Goal: Communication & Community: Connect with others

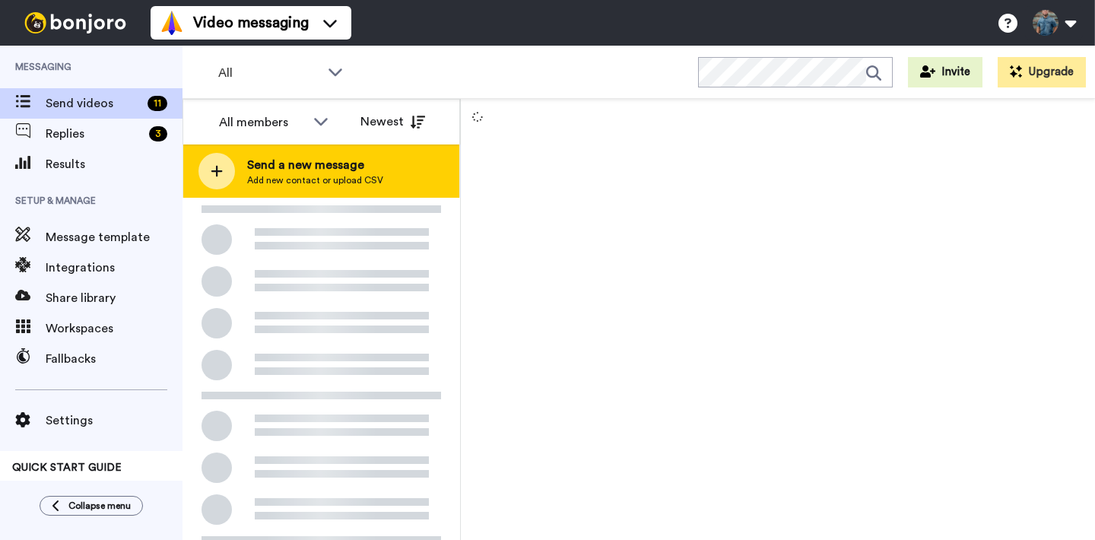
click at [298, 173] on span "Send a new message" at bounding box center [315, 165] width 136 height 18
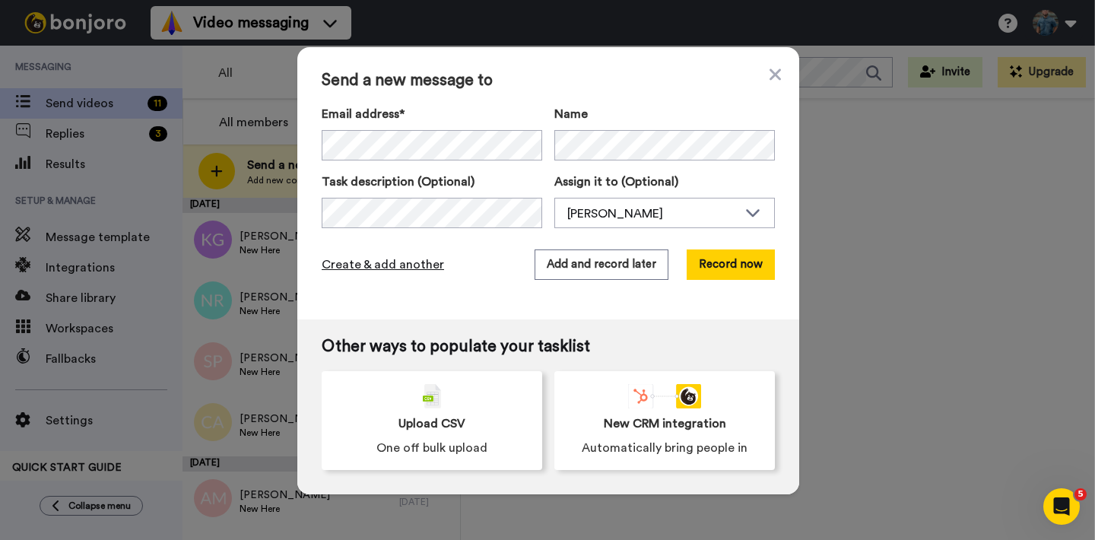
click at [360, 265] on span "Create & add another" at bounding box center [383, 265] width 122 height 18
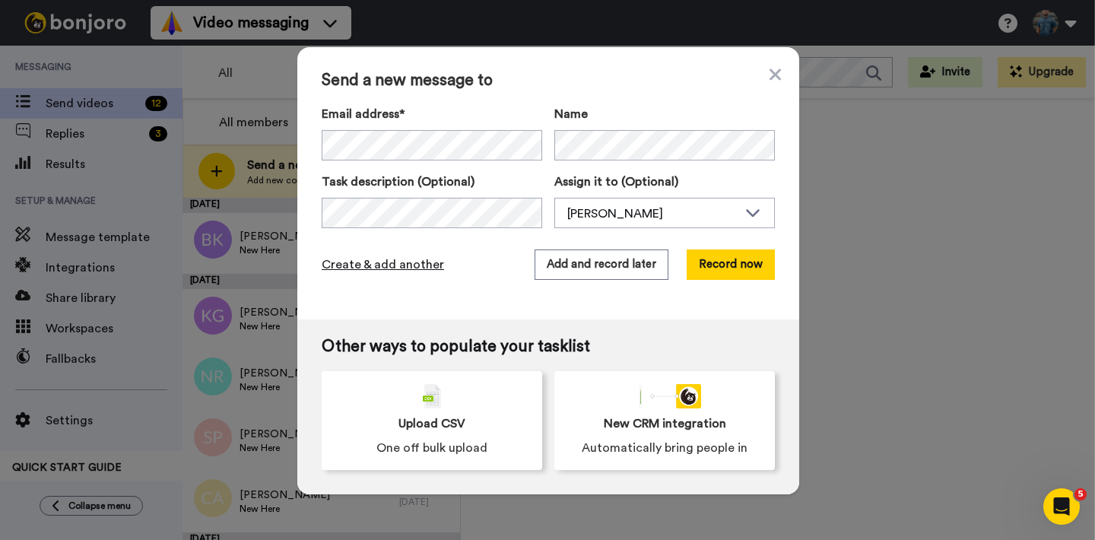
click at [407, 263] on span "Create & add another" at bounding box center [383, 265] width 122 height 18
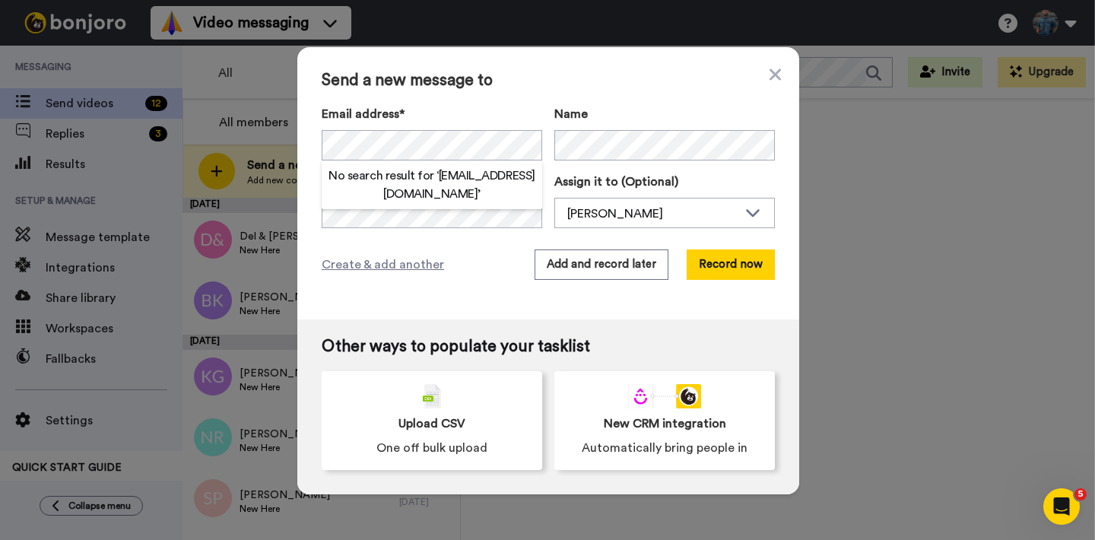
click at [475, 97] on div "Send a new message to Email address* No search result for ‘ [EMAIL_ADDRESS][DOM…" at bounding box center [548, 183] width 502 height 272
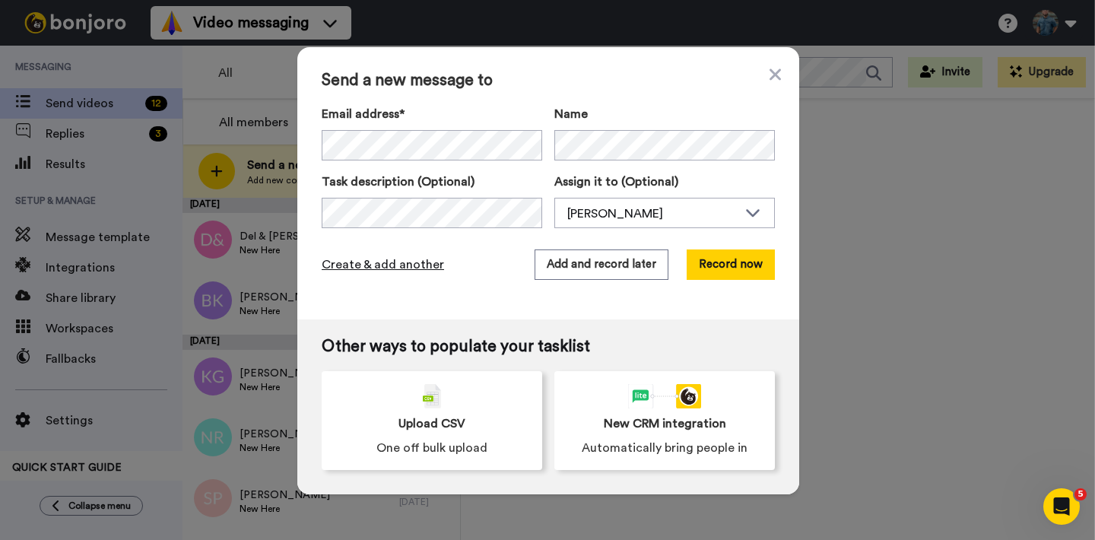
click at [374, 264] on span "Create & add another" at bounding box center [383, 265] width 122 height 18
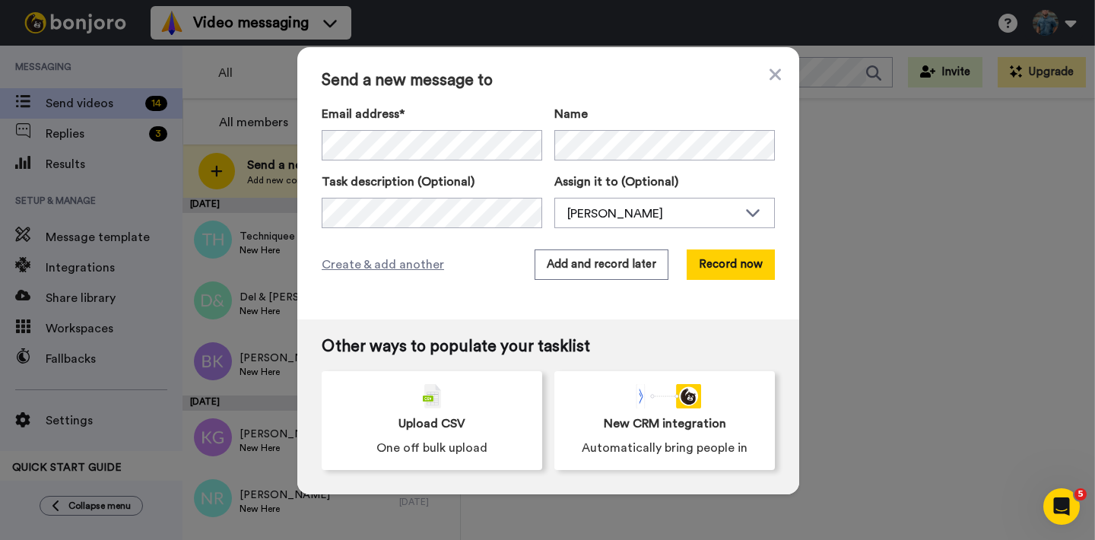
click at [485, 96] on div "Send a new message to Email address* No search result for ‘ [EMAIL_ADDRESS][DOM…" at bounding box center [548, 183] width 502 height 272
click at [367, 267] on span "Create & add another" at bounding box center [383, 265] width 122 height 18
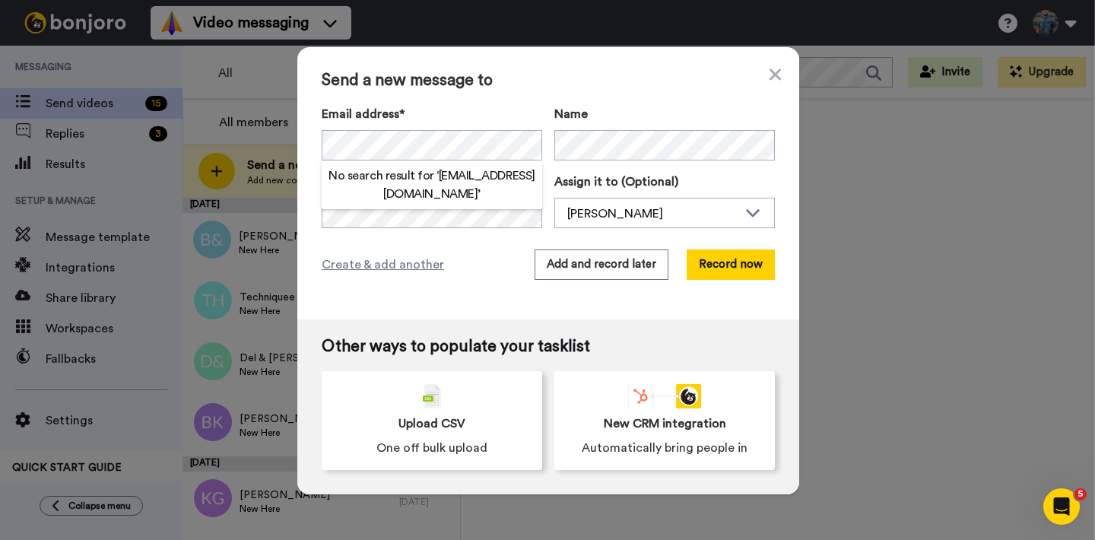
click at [478, 115] on label "Email address*" at bounding box center [432, 114] width 221 height 18
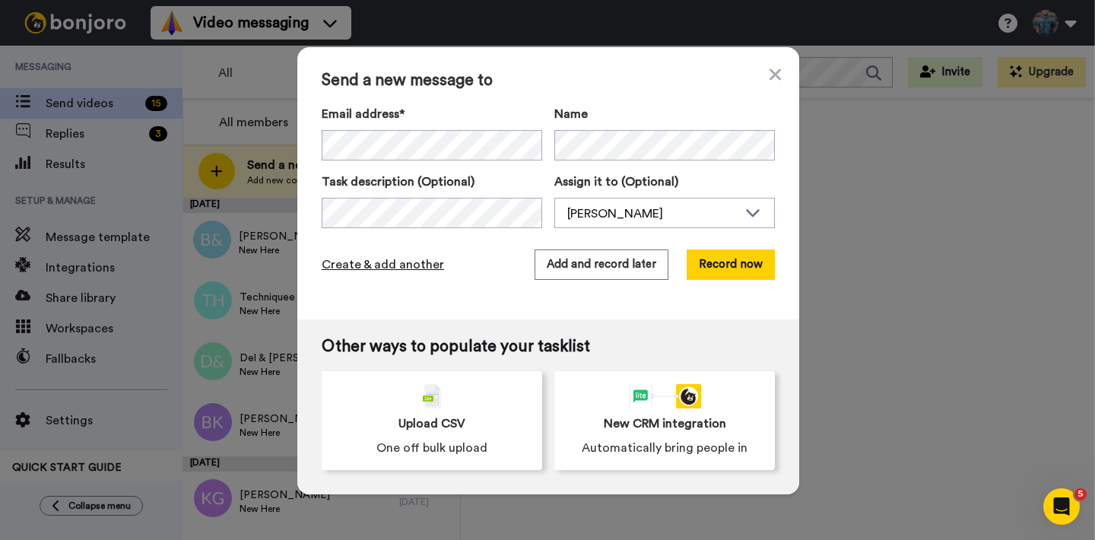
click at [376, 266] on span "Create & add another" at bounding box center [383, 265] width 122 height 18
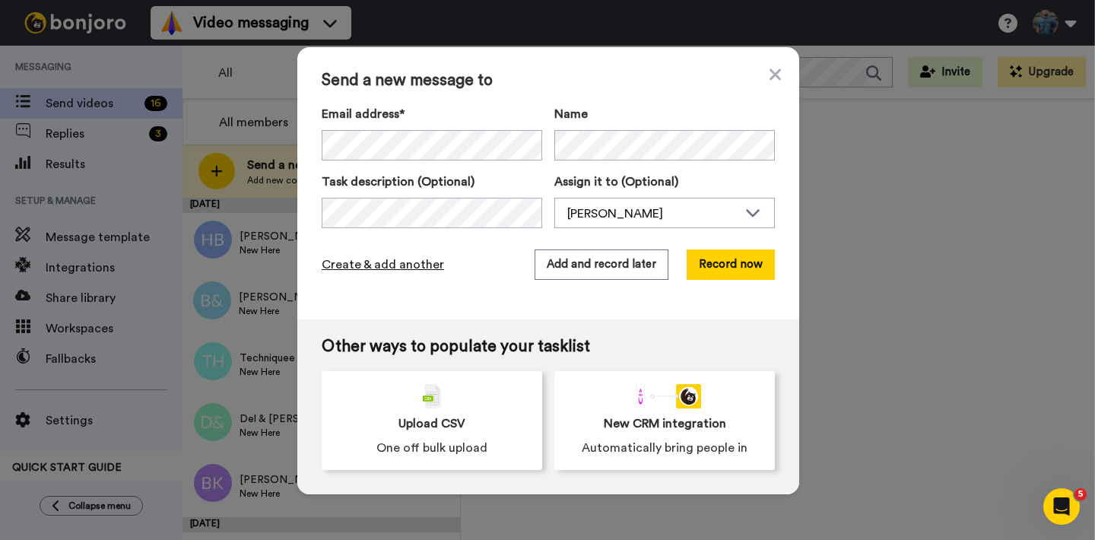
click at [374, 263] on span "Create & add another" at bounding box center [383, 265] width 122 height 18
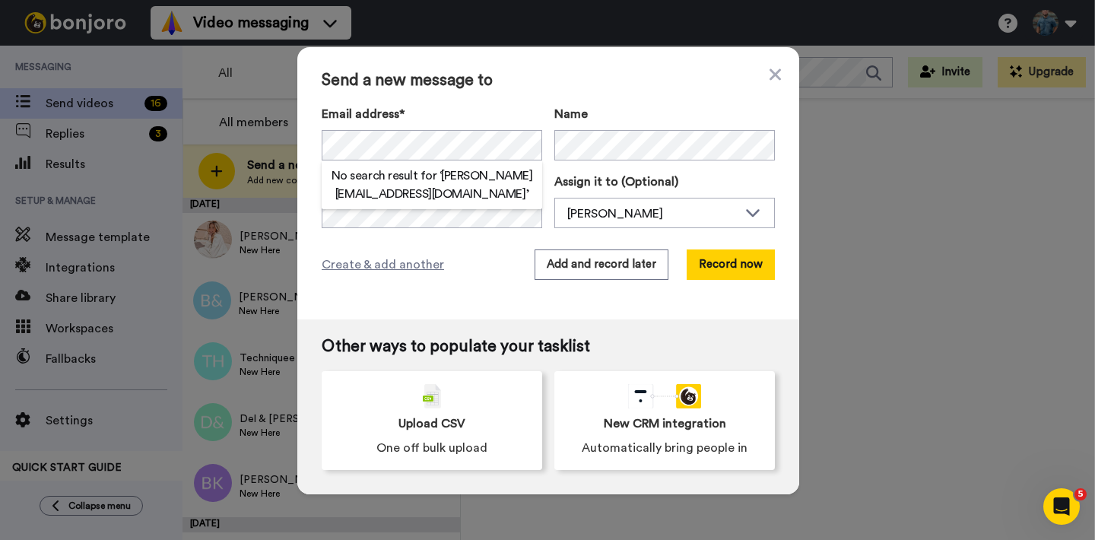
click at [474, 114] on label "Email address*" at bounding box center [432, 114] width 221 height 18
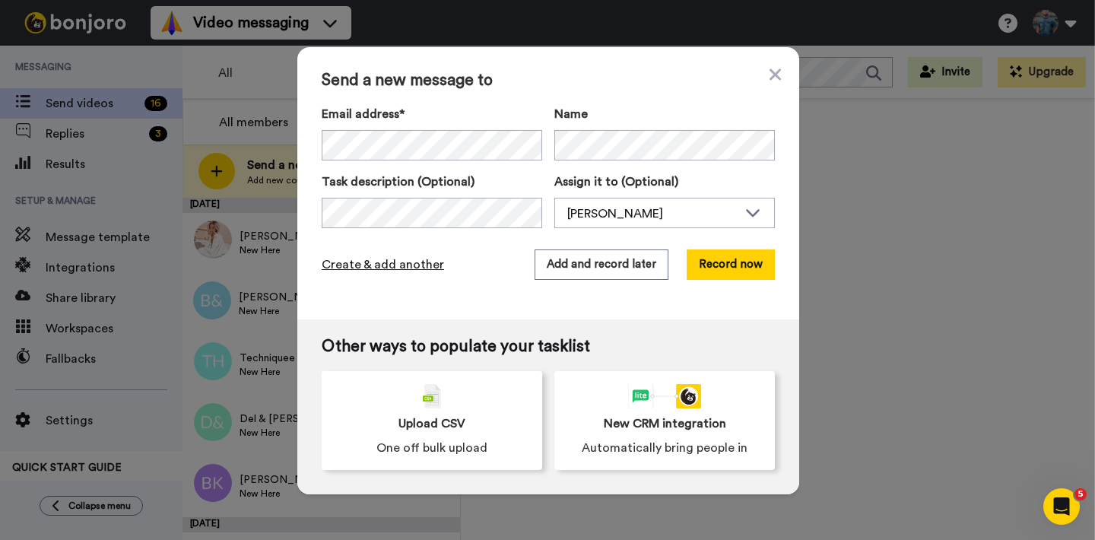
click at [377, 266] on span "Create & add another" at bounding box center [383, 265] width 122 height 18
